Goal: Transaction & Acquisition: Purchase product/service

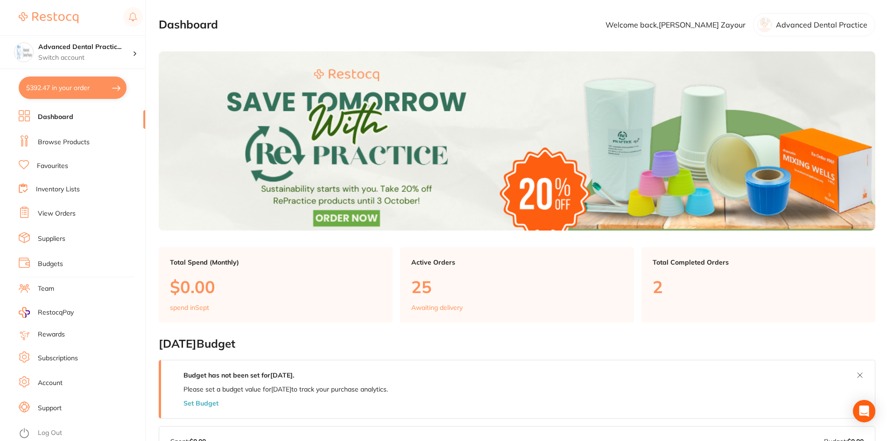
click at [70, 85] on button "$392.47 in your order" at bounding box center [73, 88] width 108 height 22
checkbox input "true"
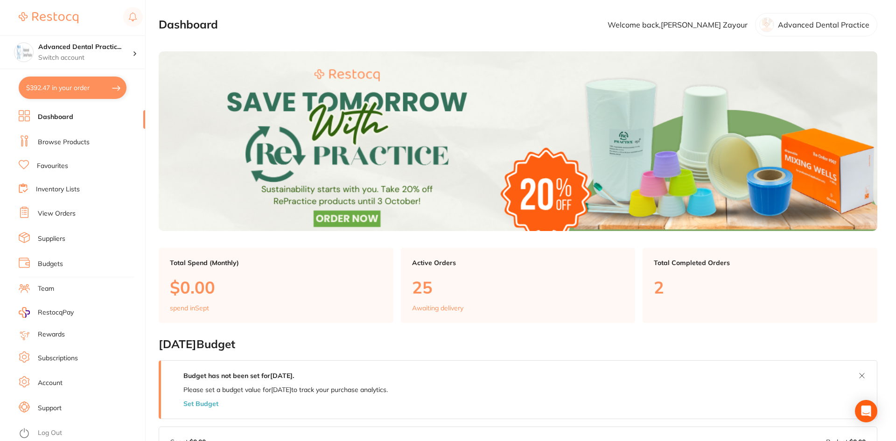
checkbox input "true"
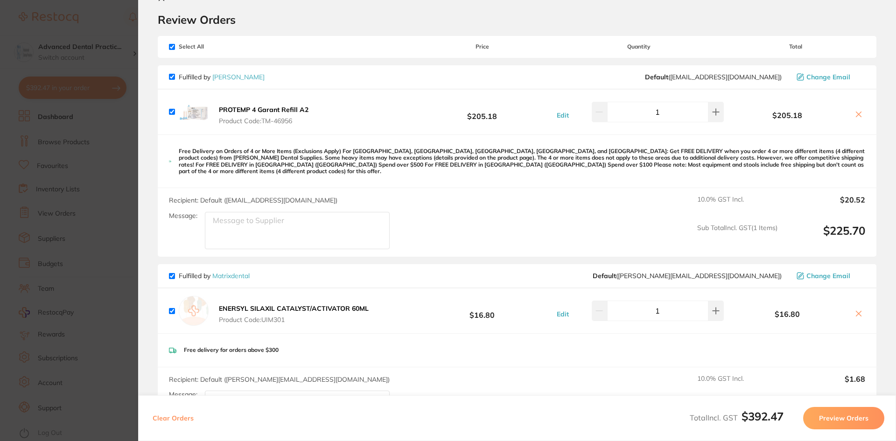
scroll to position [47, 0]
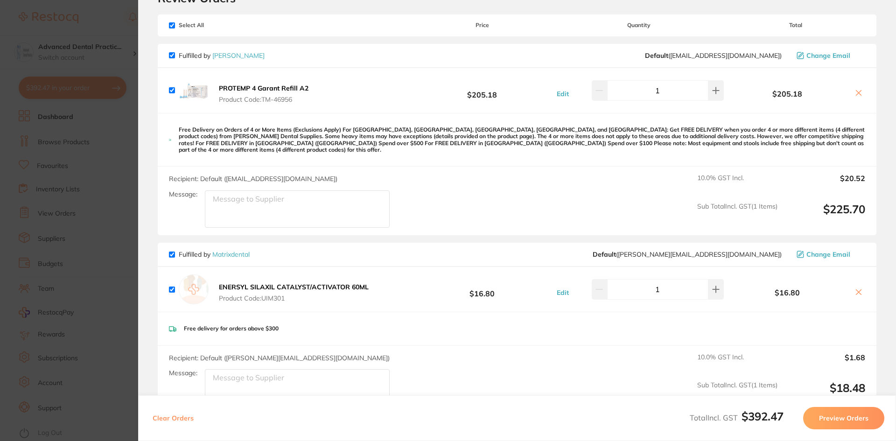
click at [55, 171] on section "Update RRP Set your pre negotiated price for this item. Item Agreed RRP (excl. …" at bounding box center [448, 220] width 896 height 441
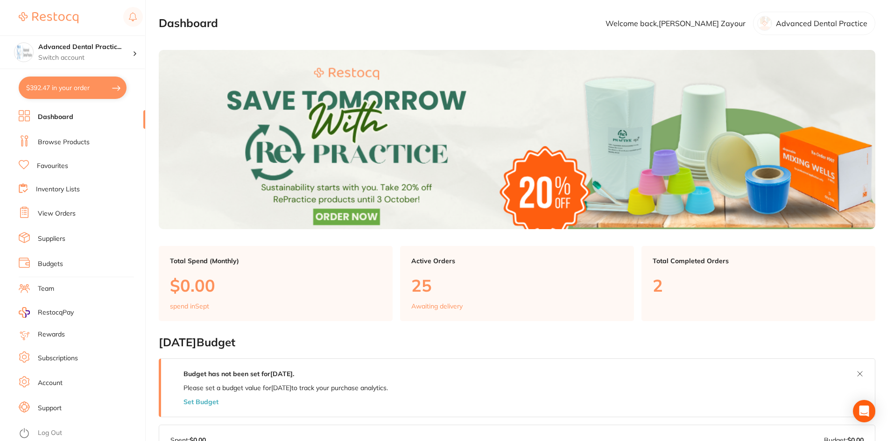
click at [81, 138] on link "Browse Products" at bounding box center [64, 142] width 52 height 9
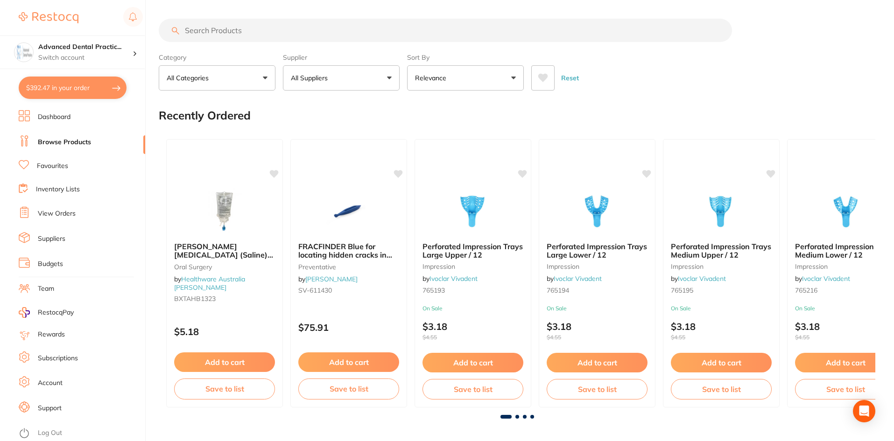
click at [278, 31] on input "search" at bounding box center [445, 30] width 573 height 23
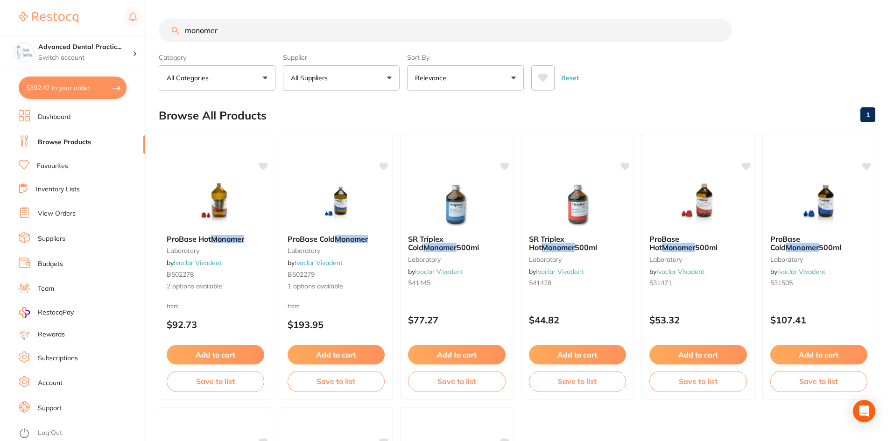
type input "monomer"
